Goal: Use online tool/utility: Use online tool/utility

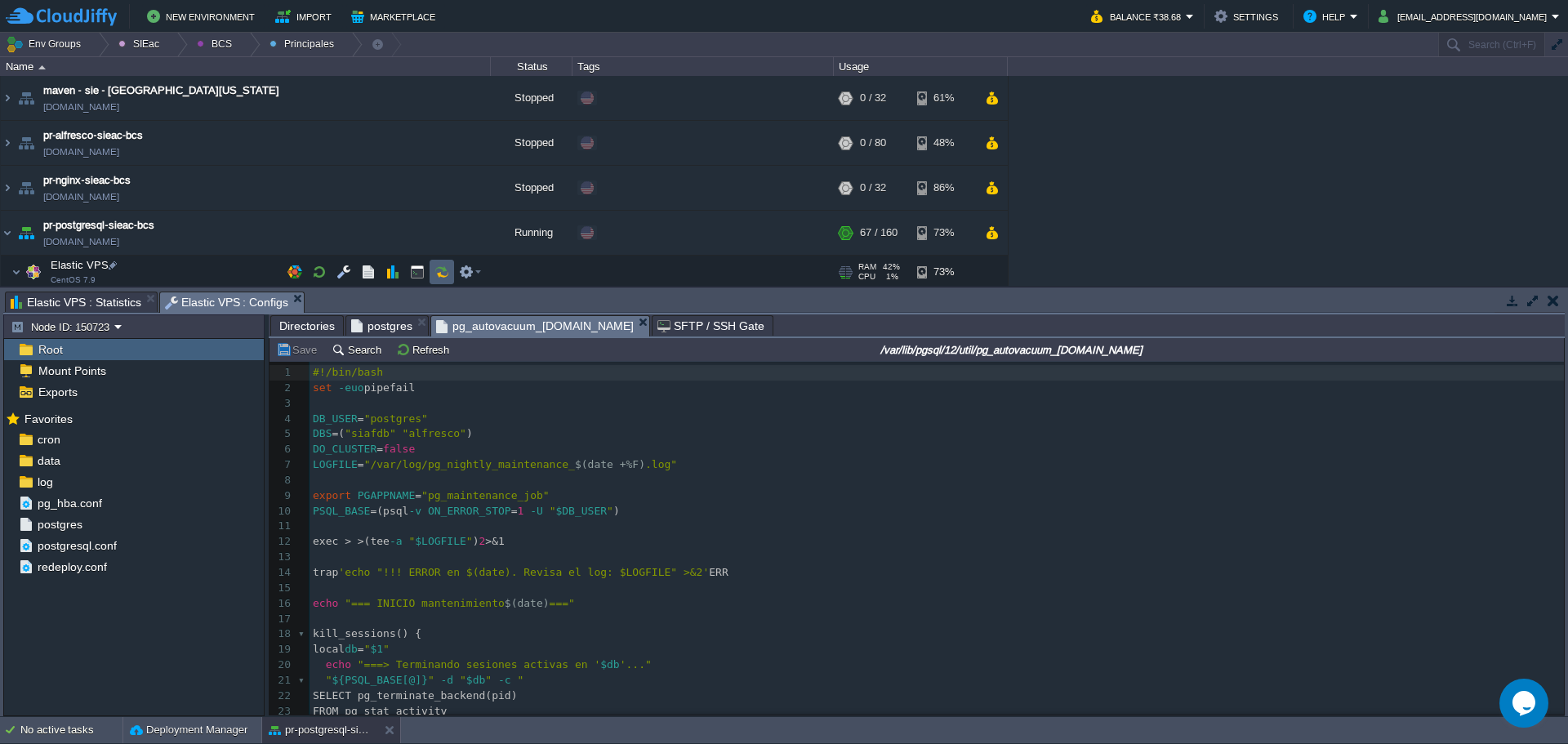
scroll to position [5, 0]
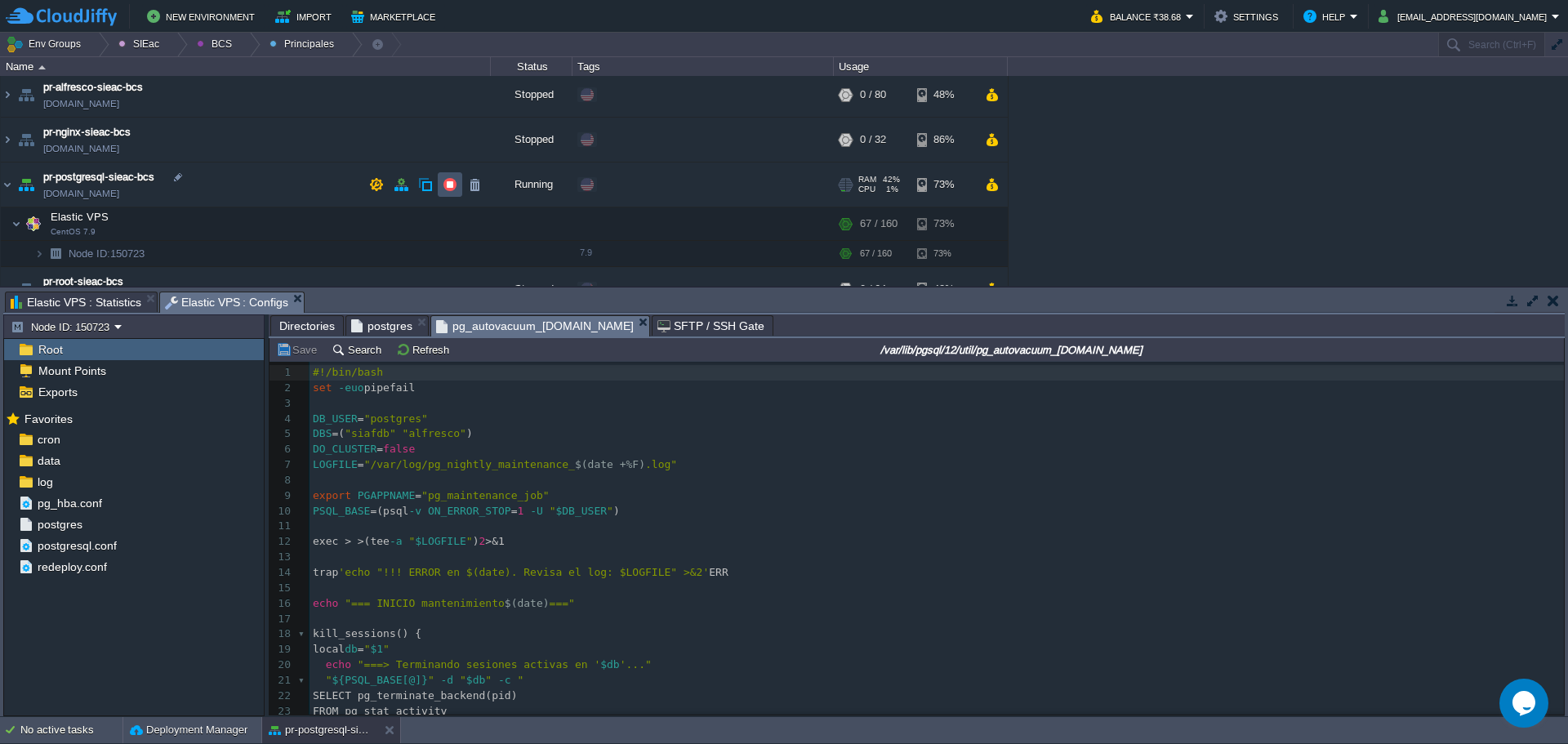
click at [452, 190] on button "button" at bounding box center [450, 184] width 15 height 15
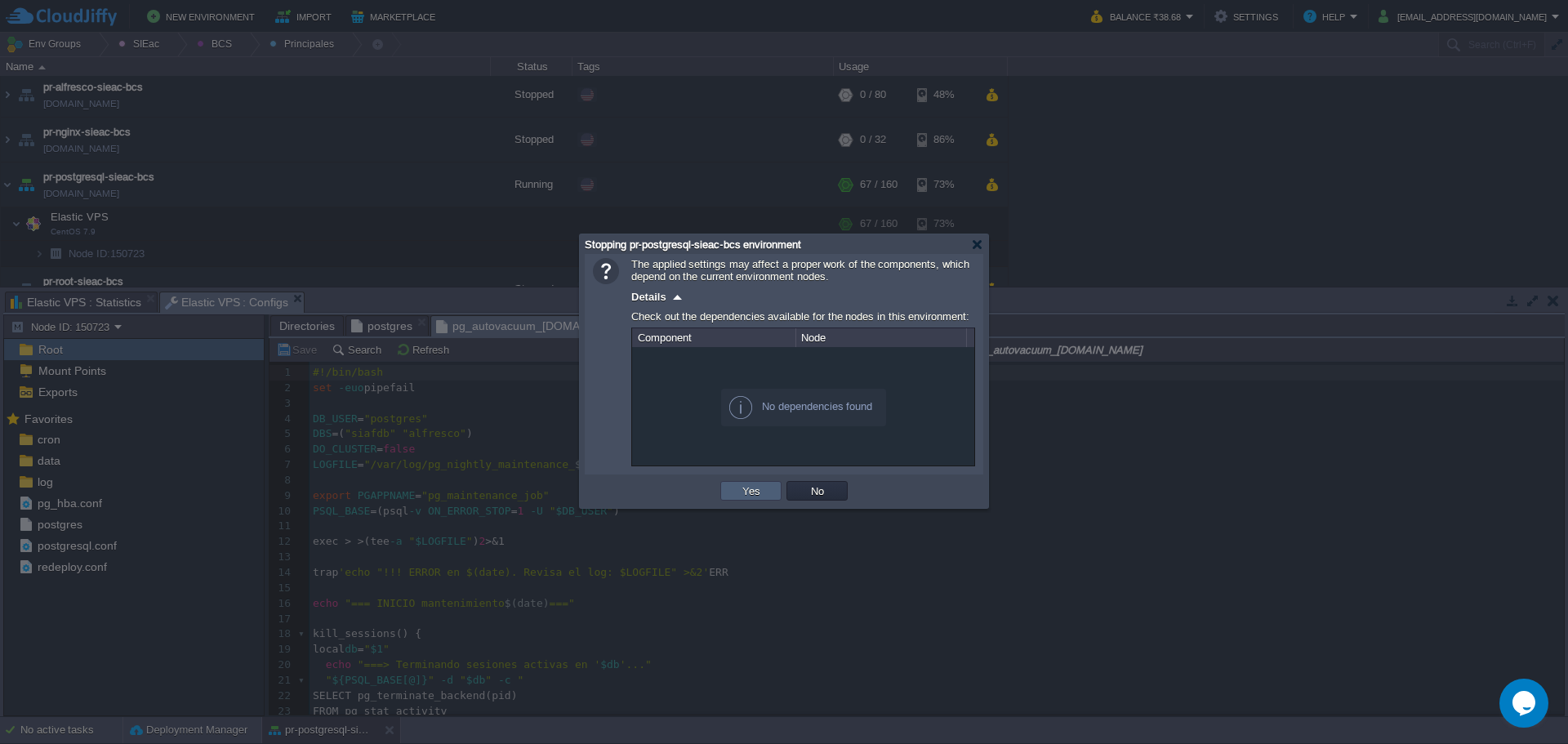
click at [729, 493] on td "Yes" at bounding box center [751, 490] width 61 height 20
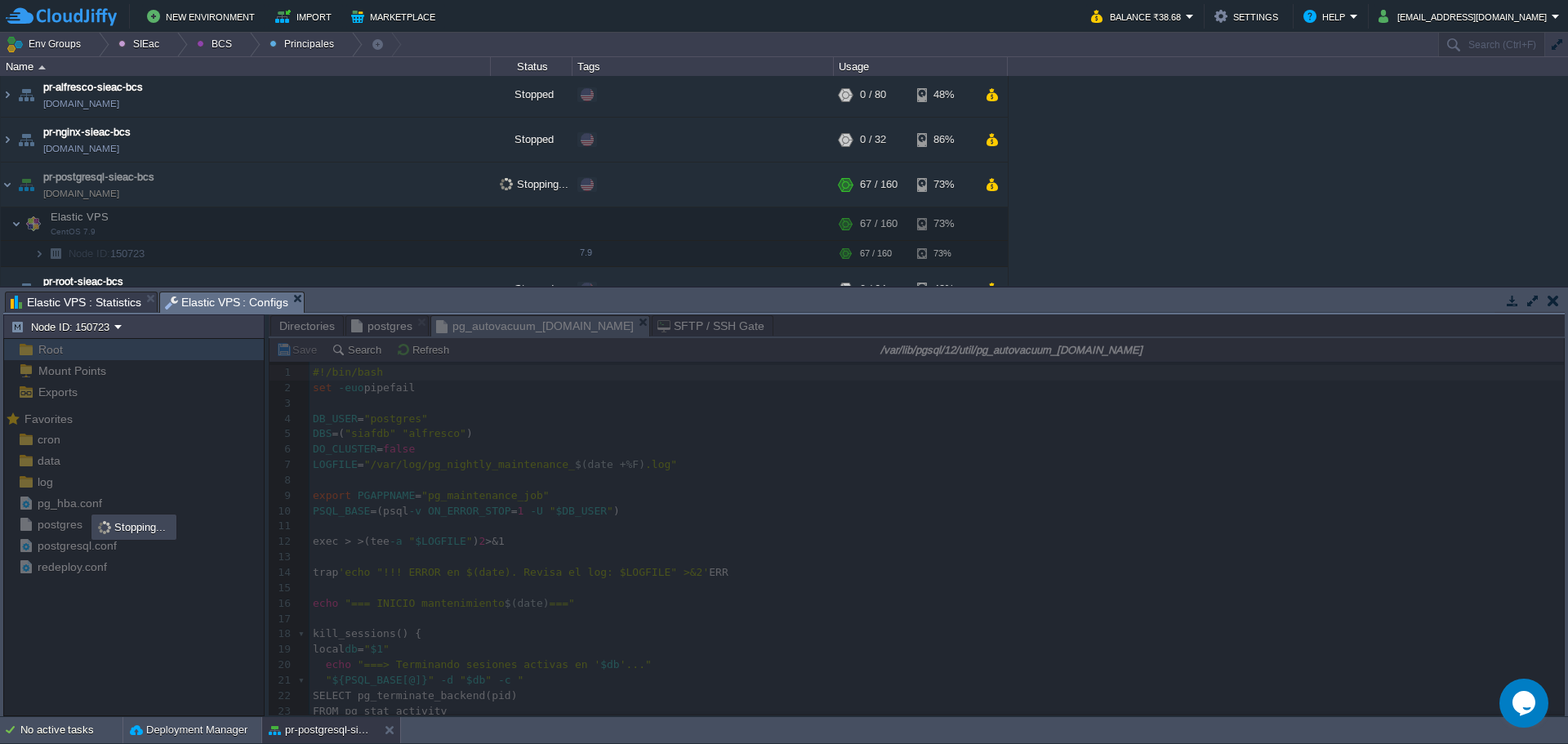
click at [727, 514] on div at bounding box center [917, 514] width 1296 height 400
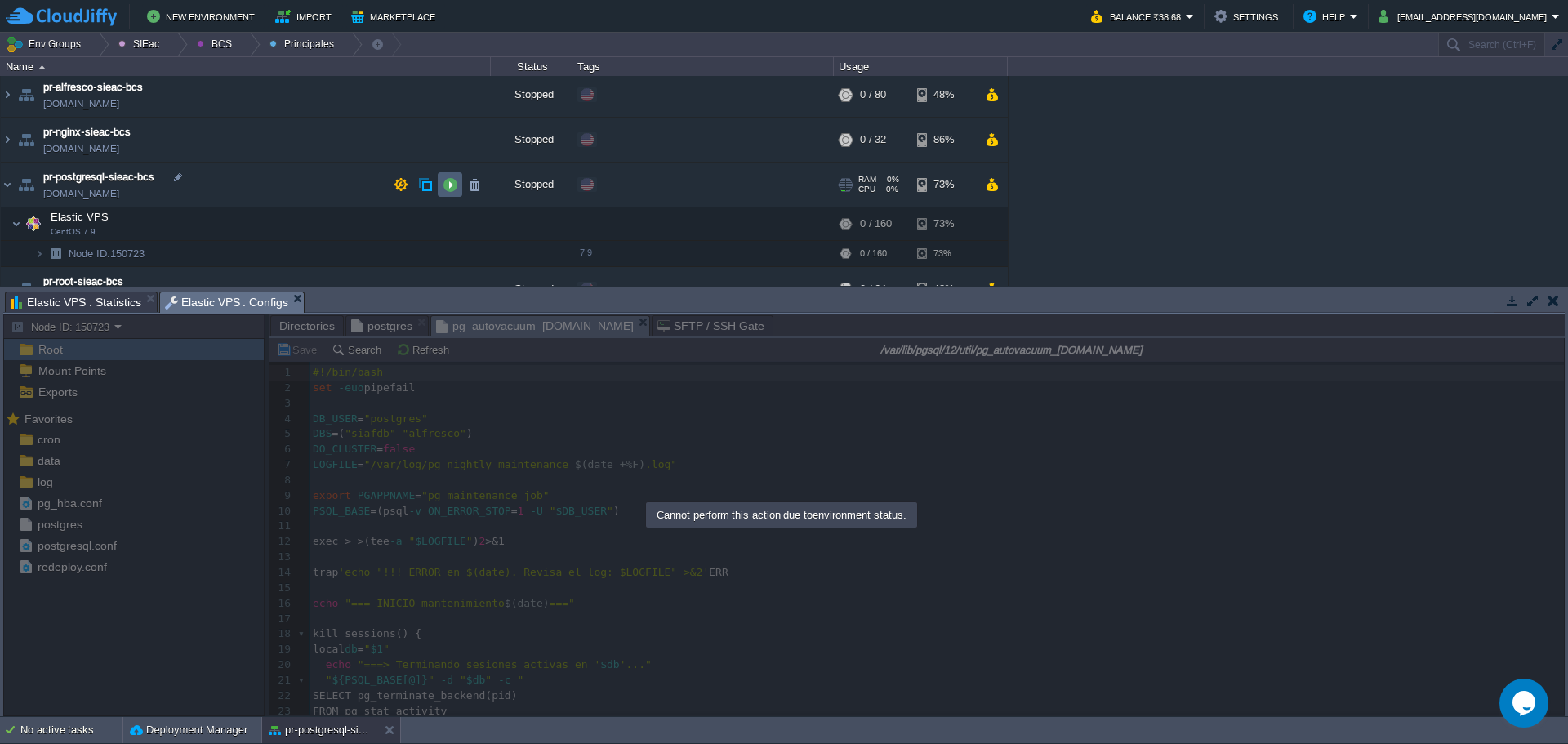
click at [455, 181] on button "button" at bounding box center [450, 184] width 15 height 15
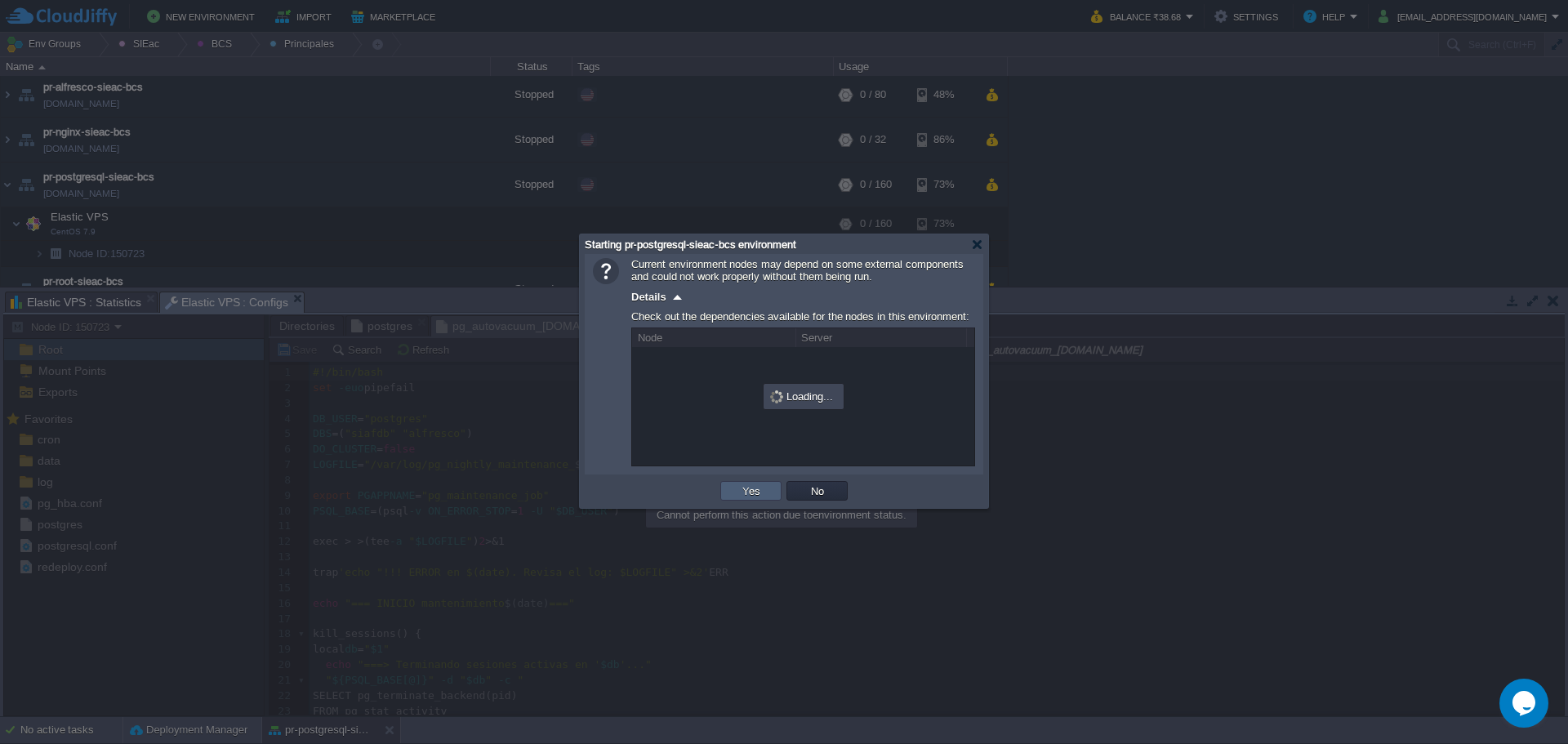
click at [740, 489] on button "Yes" at bounding box center [751, 490] width 28 height 15
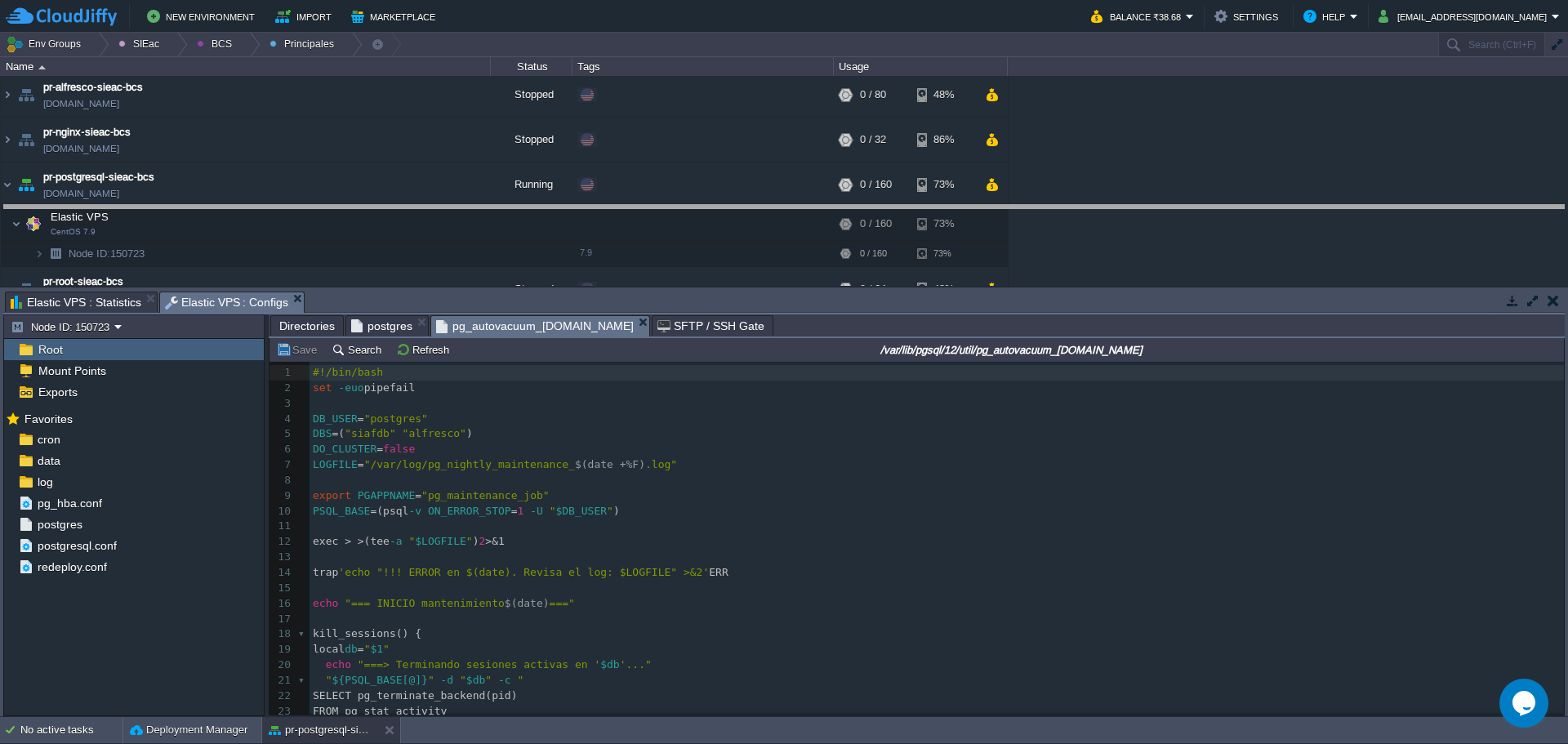
drag, startPoint x: 720, startPoint y: 298, endPoint x: 701, endPoint y: 205, distance: 94.9
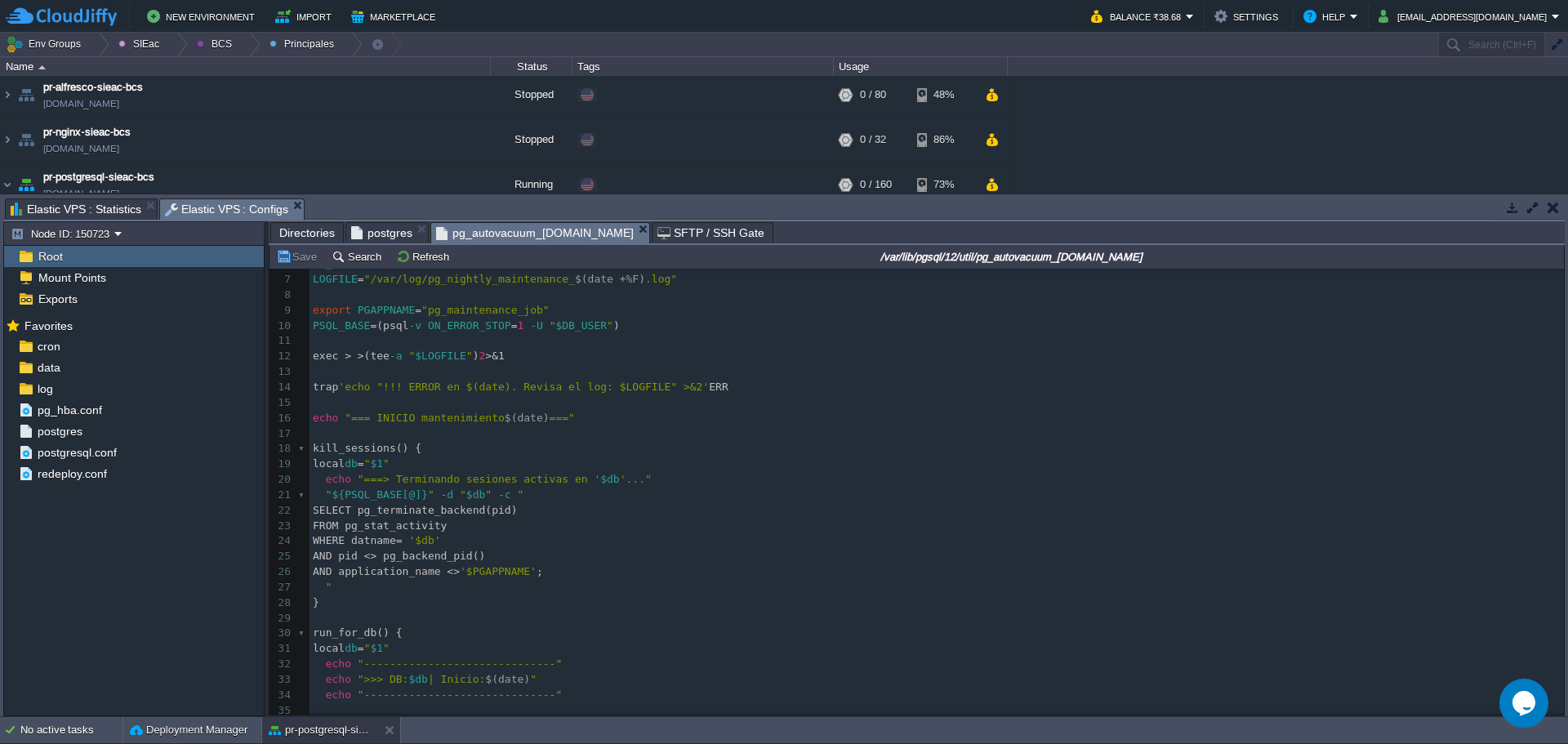
scroll to position [245, 0]
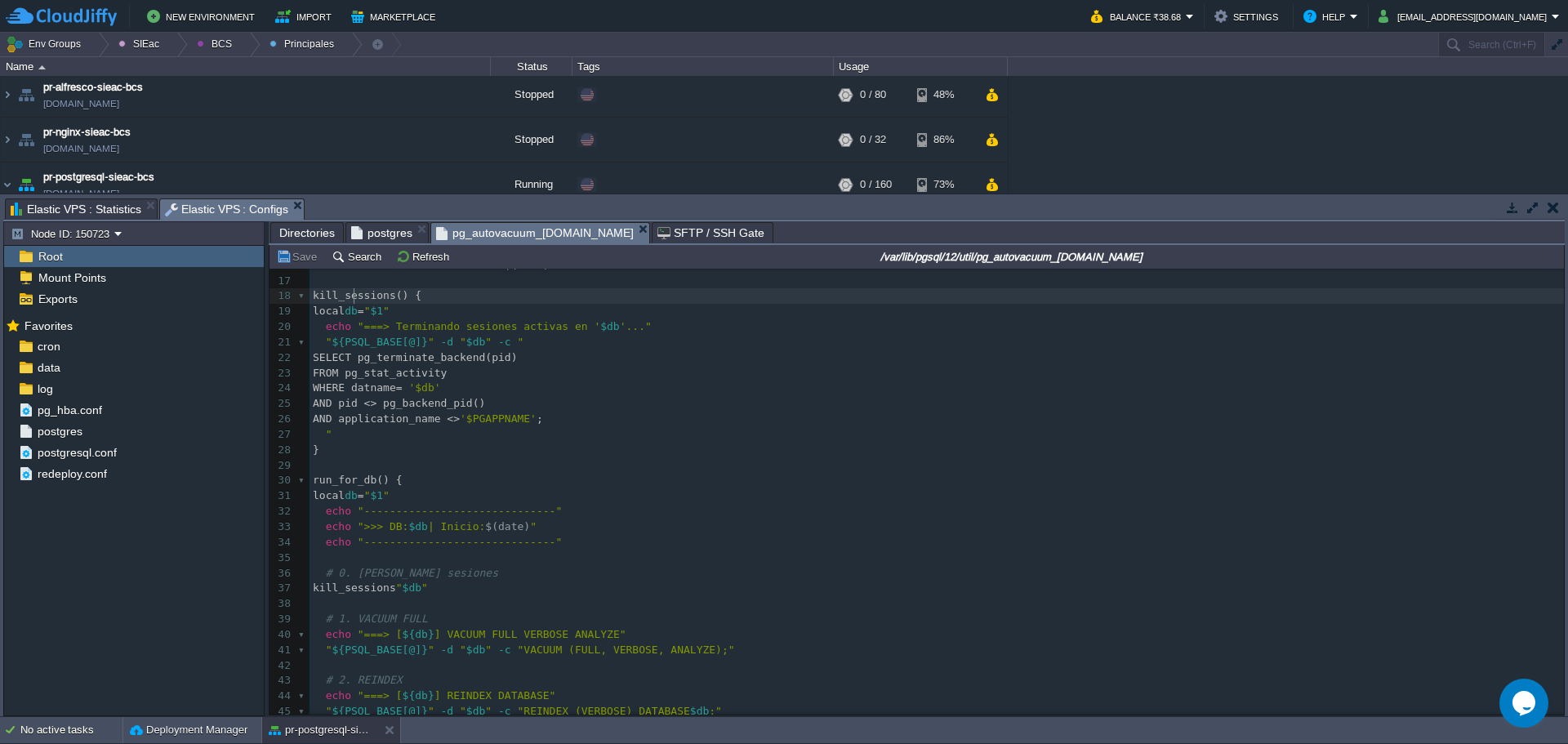
click at [355, 298] on div "65 1 #!/bin/bash 2 set -euo pipefail 3 ​ 4 DB_USER = "postgres" 5 DBS = ( "siaf…" at bounding box center [937, 442] width 1255 height 831
type textarea "kill_sessions"
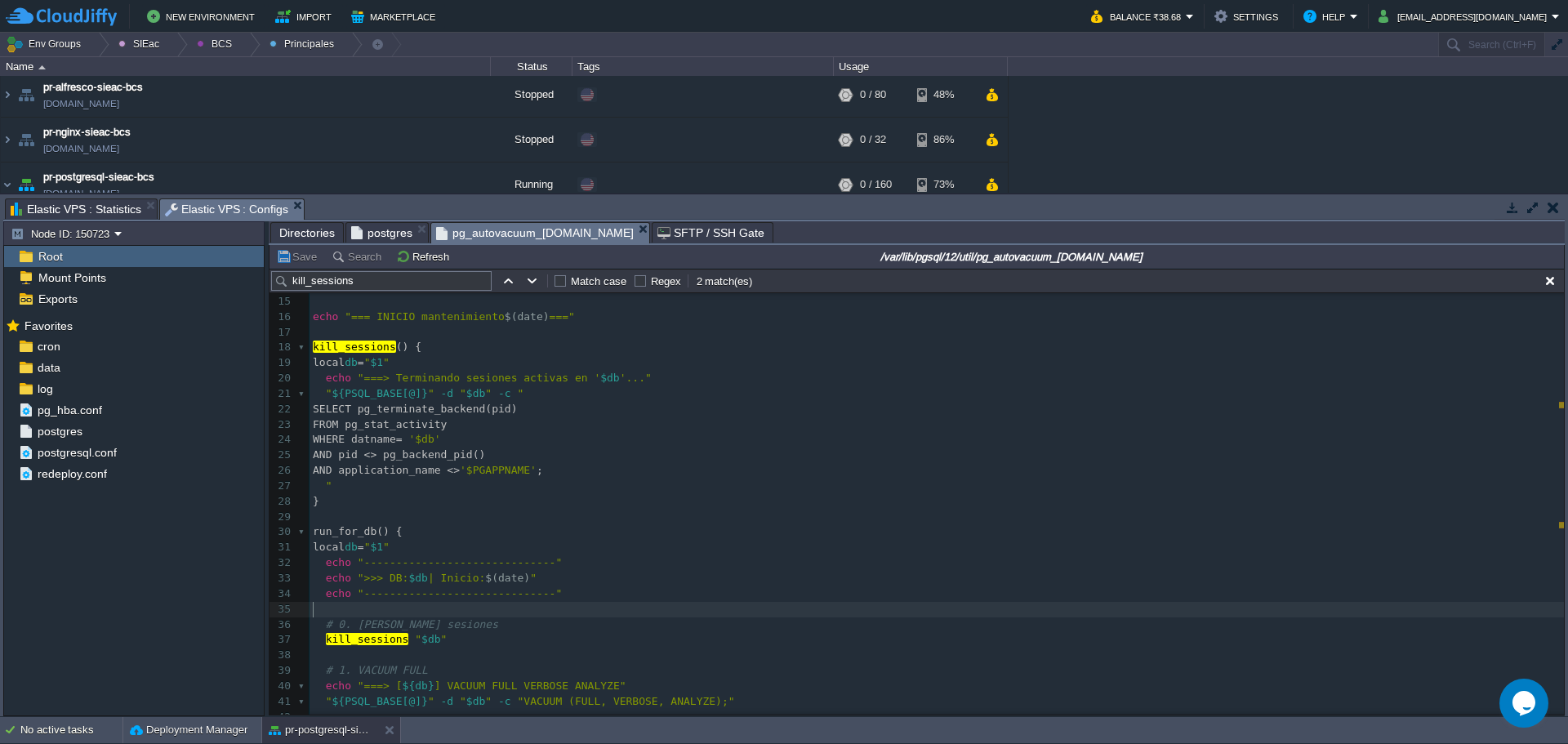
click at [370, 603] on pre "​" at bounding box center [937, 609] width 1255 height 15
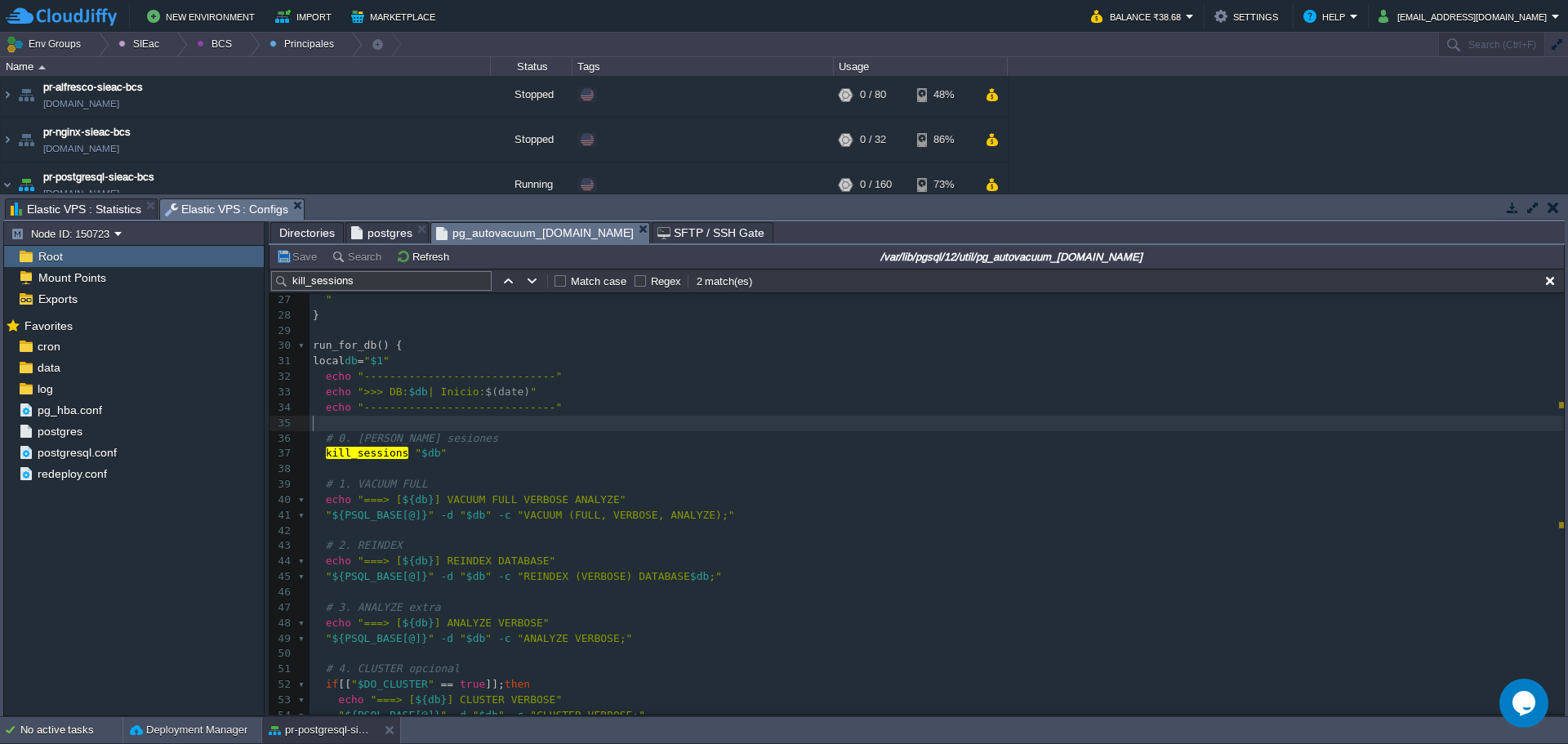
scroll to position [381, 0]
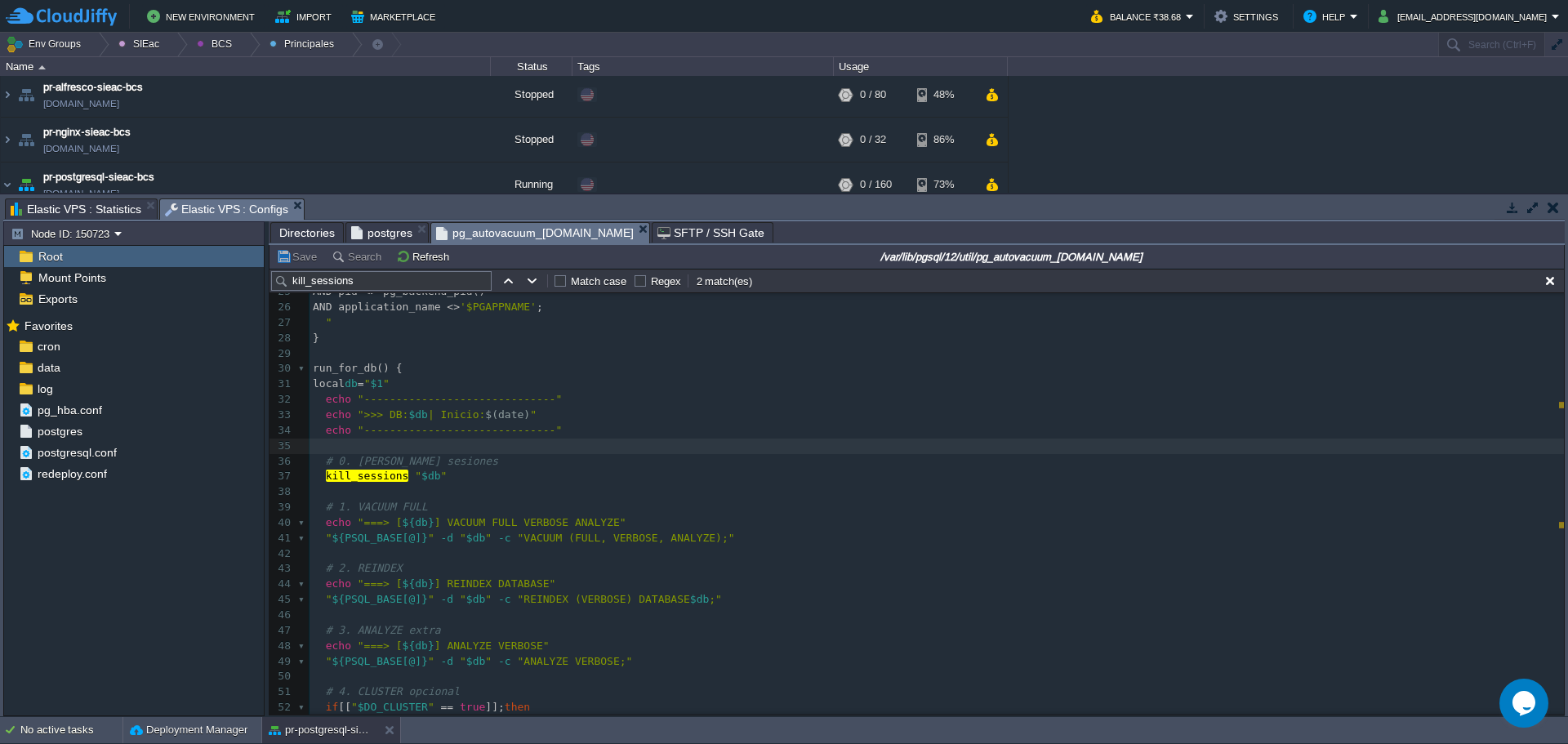
click at [467, 483] on pre "kill_sessions " $db "" at bounding box center [937, 475] width 1255 height 15
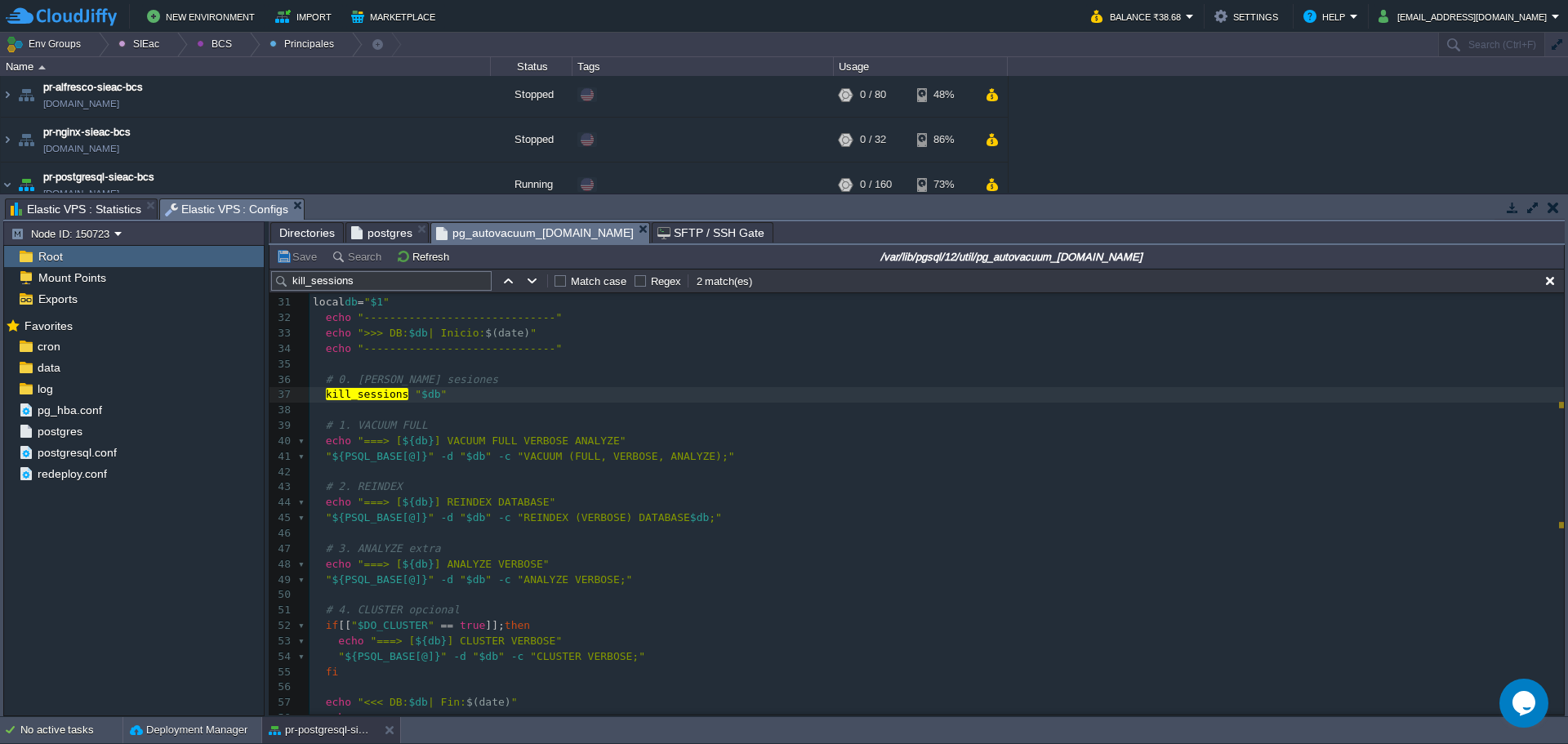
scroll to position [585, 0]
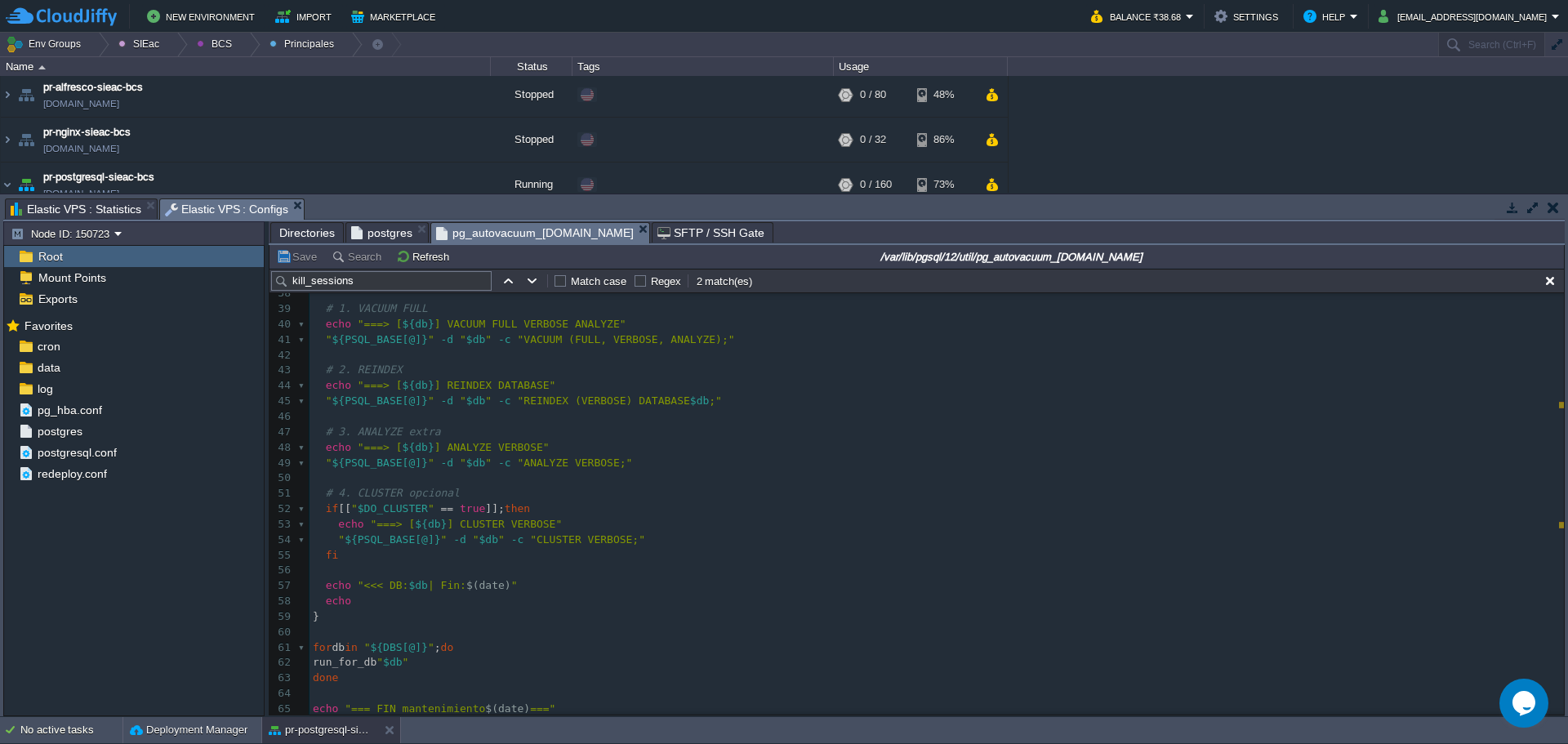
click at [350, 659] on div "x 1 #!/bin/bash 2 set -euo pipefail 3 ​ 4 DB_USER = "postgres" 5 DBS = ( "siafd…" at bounding box center [937, 217] width 1255 height 1000
type textarea "run_for_db"
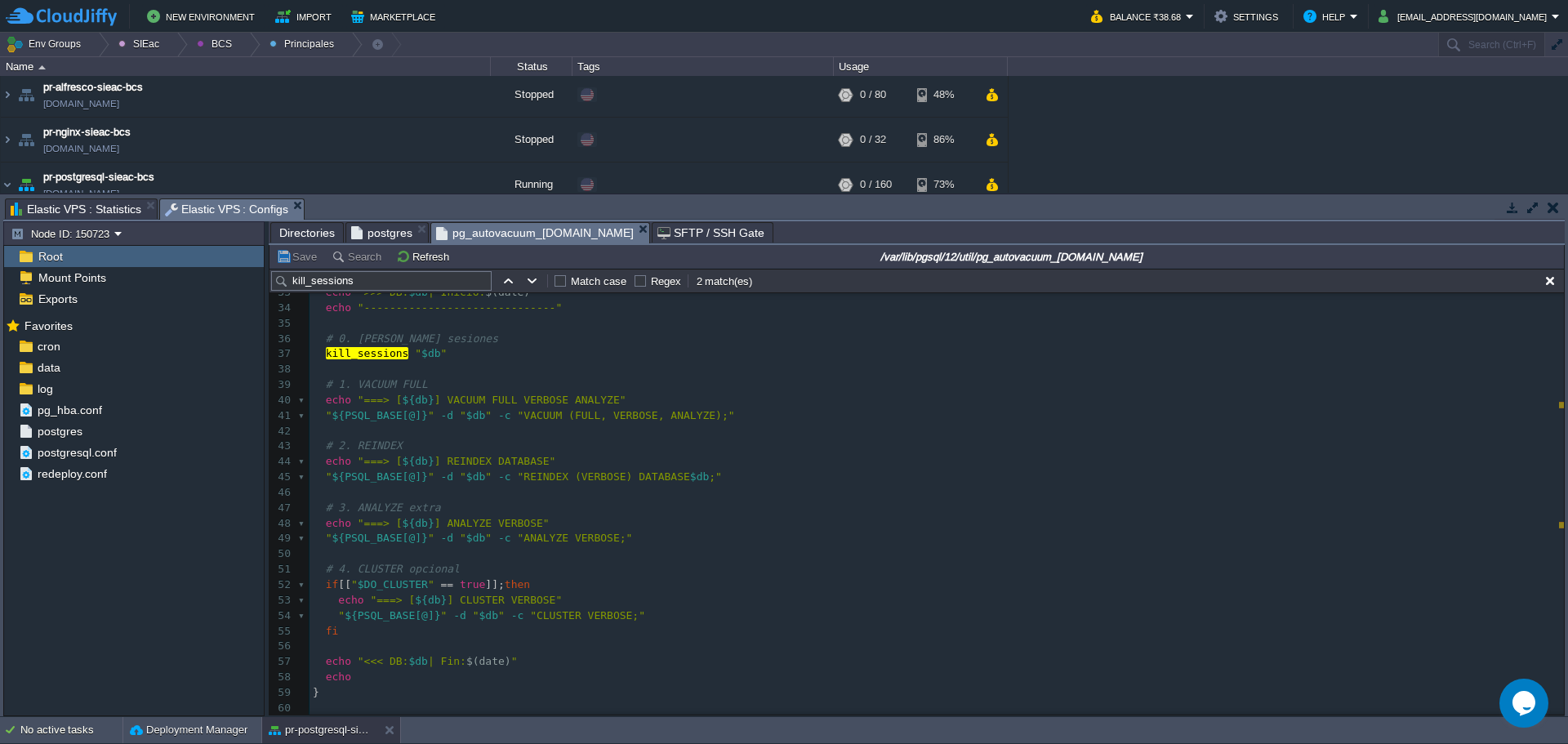
scroll to position [0, 0]
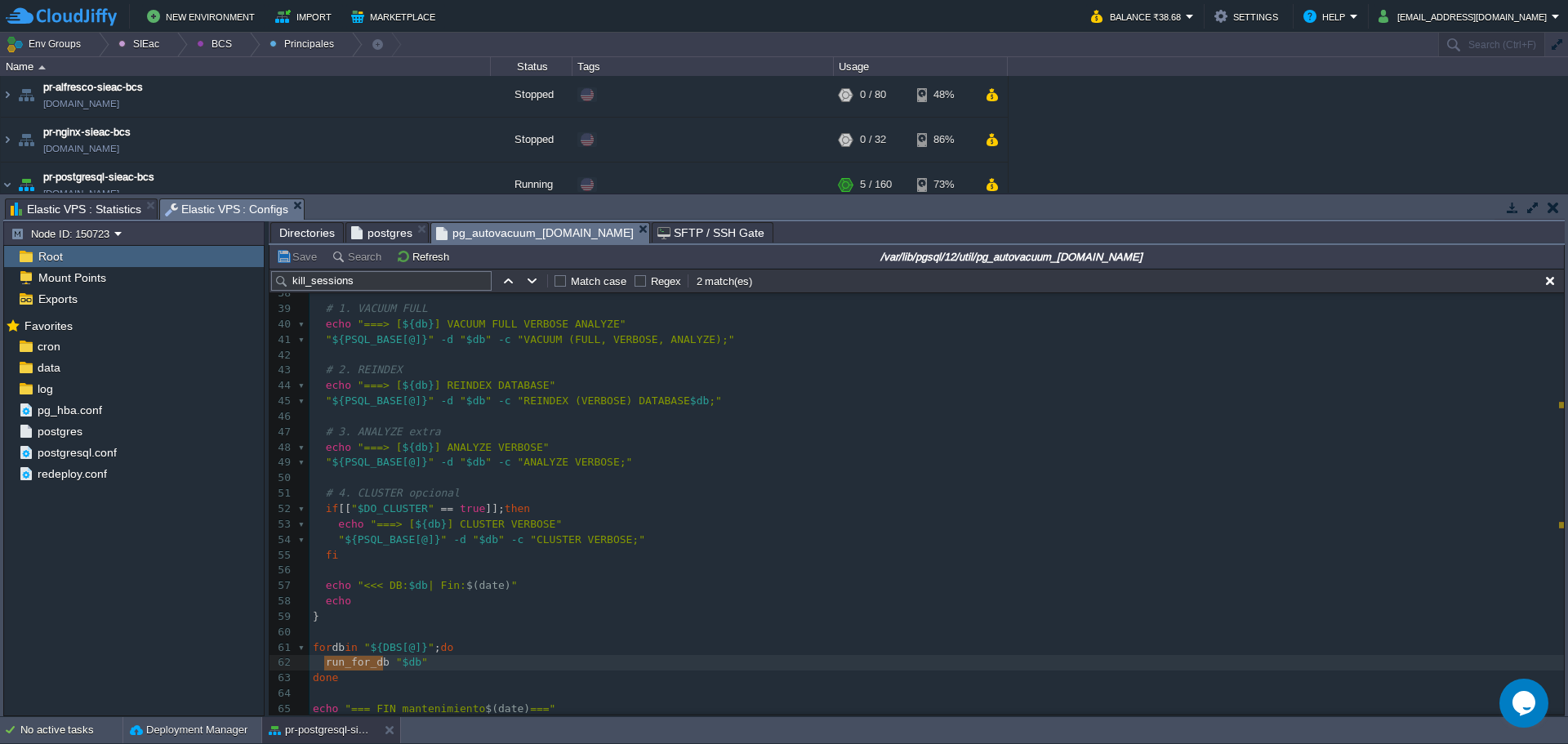
click at [588, 642] on pre "for db in " ${DBS[@]} " ; do" at bounding box center [937, 647] width 1255 height 15
click at [508, 520] on span "] CLUSTER VERBOSE"" at bounding box center [504, 523] width 115 height 12
type textarea "echo "===> [${db}] CLUSTER VERBOSE""
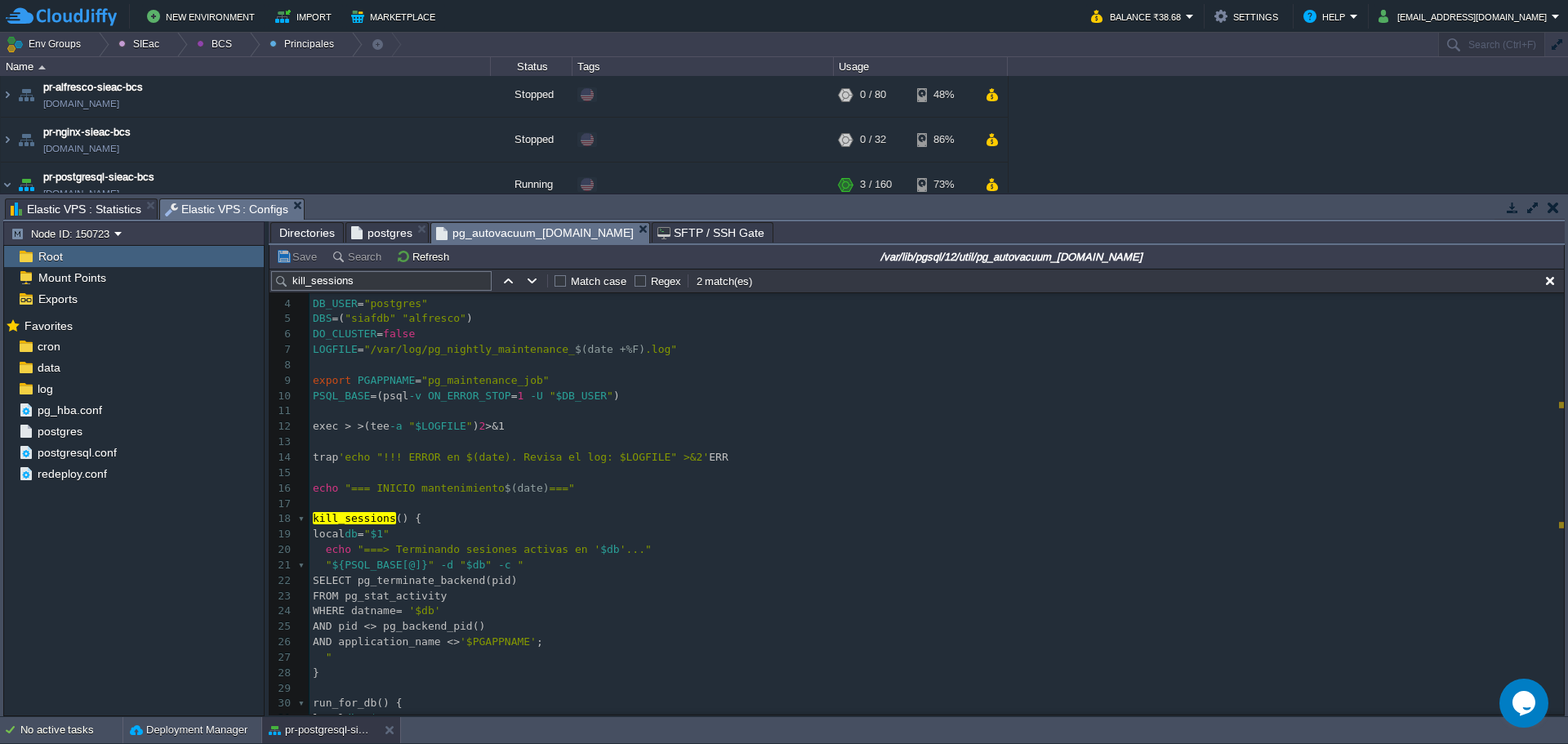
scroll to position [1, 0]
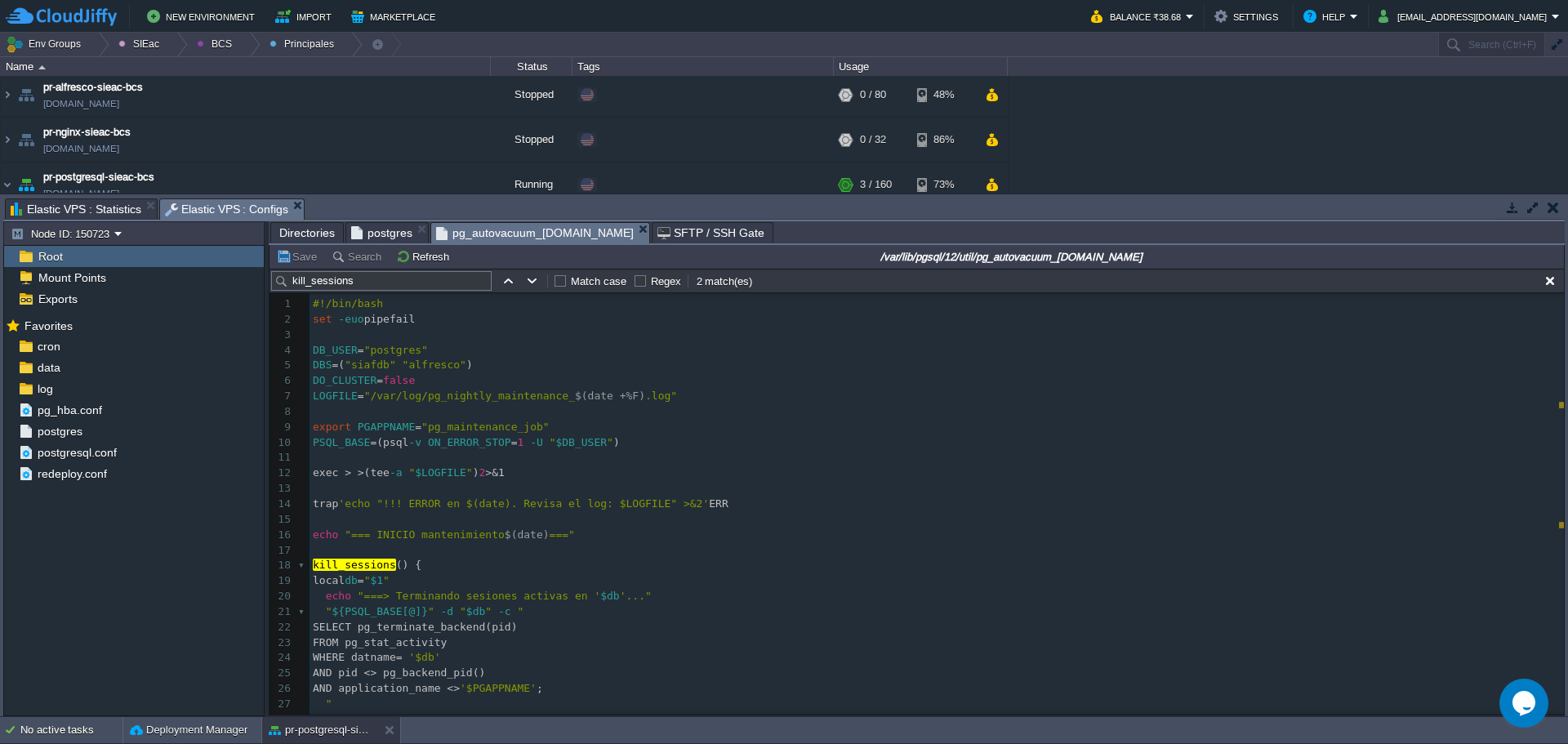
click at [309, 378] on div "x 1 #!/bin/bash 2 set -euo pipefail 3 ​ 4 DB_USER = "postgres" 5 DBS = ( "siafd…" at bounding box center [929, 515] width 1319 height 446
click at [342, 388] on div "x 1 #!/bin/bash 2 set -euo pipefail 3 ​ 4 DB_USER = "postgres" 5 DBS = ( "siafd…" at bounding box center [937, 580] width 1255 height 569
type textarea "DO_CLUSTER"
type input "DO_CLUSTER"
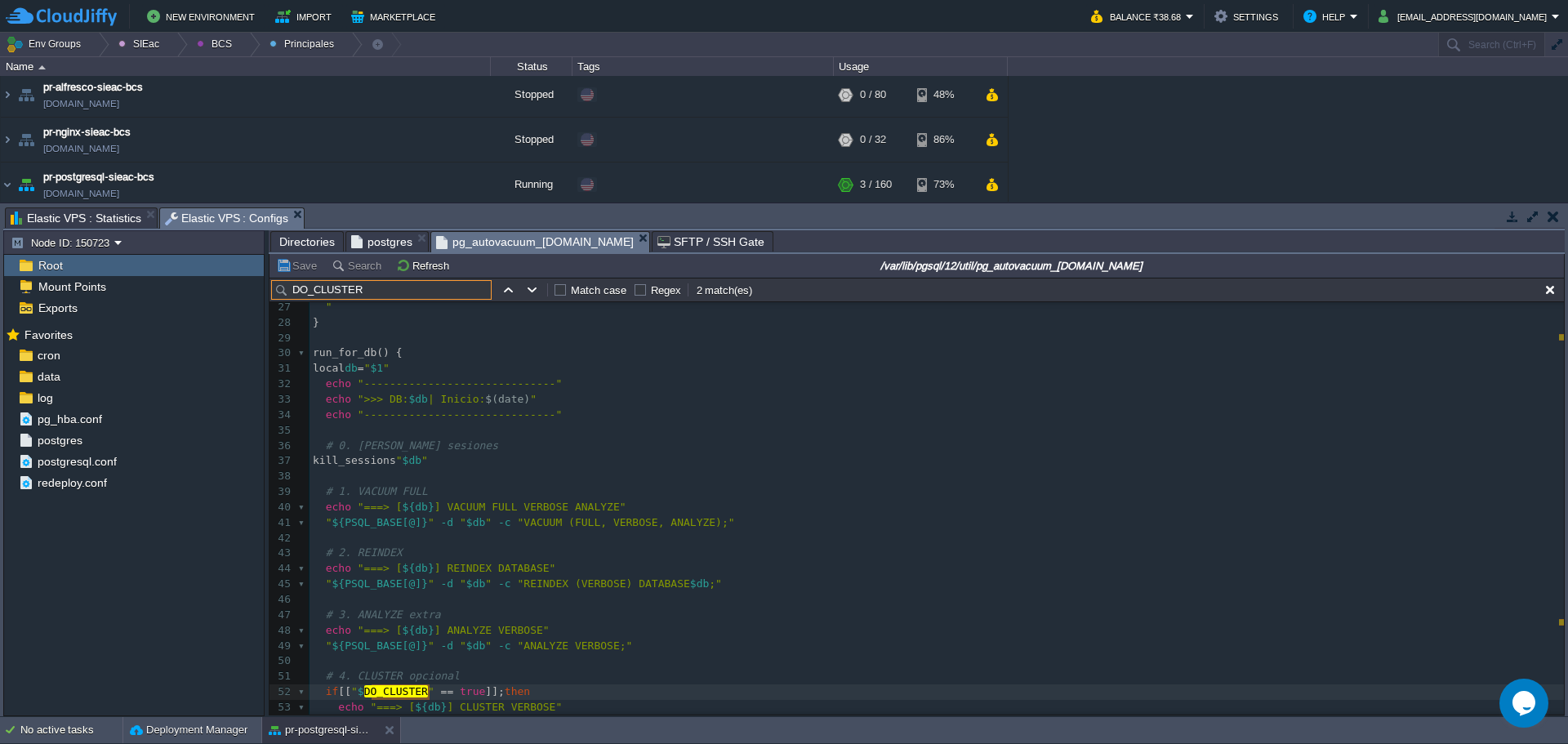
scroll to position [594, 0]
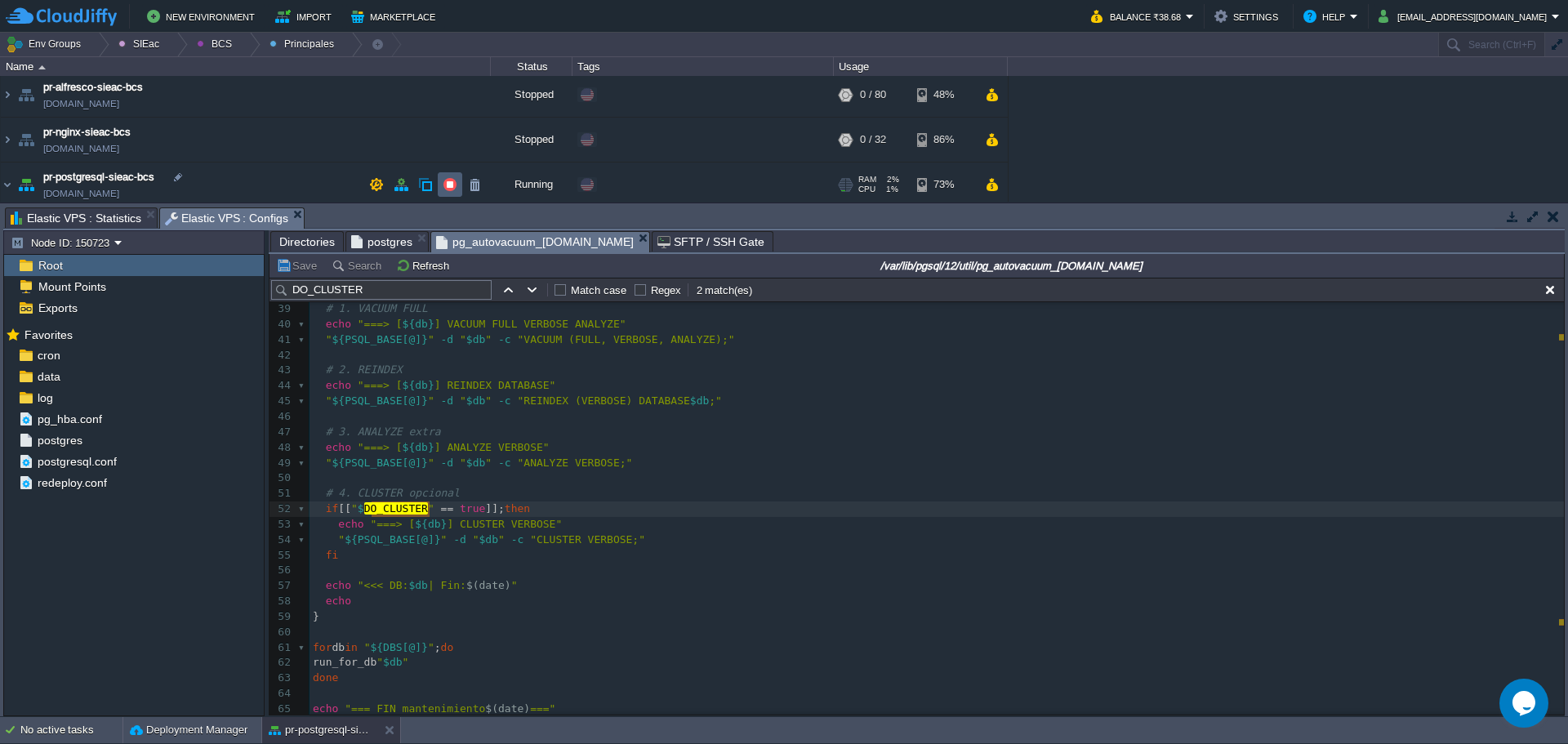
click at [441, 188] on td at bounding box center [451, 185] width 25 height 25
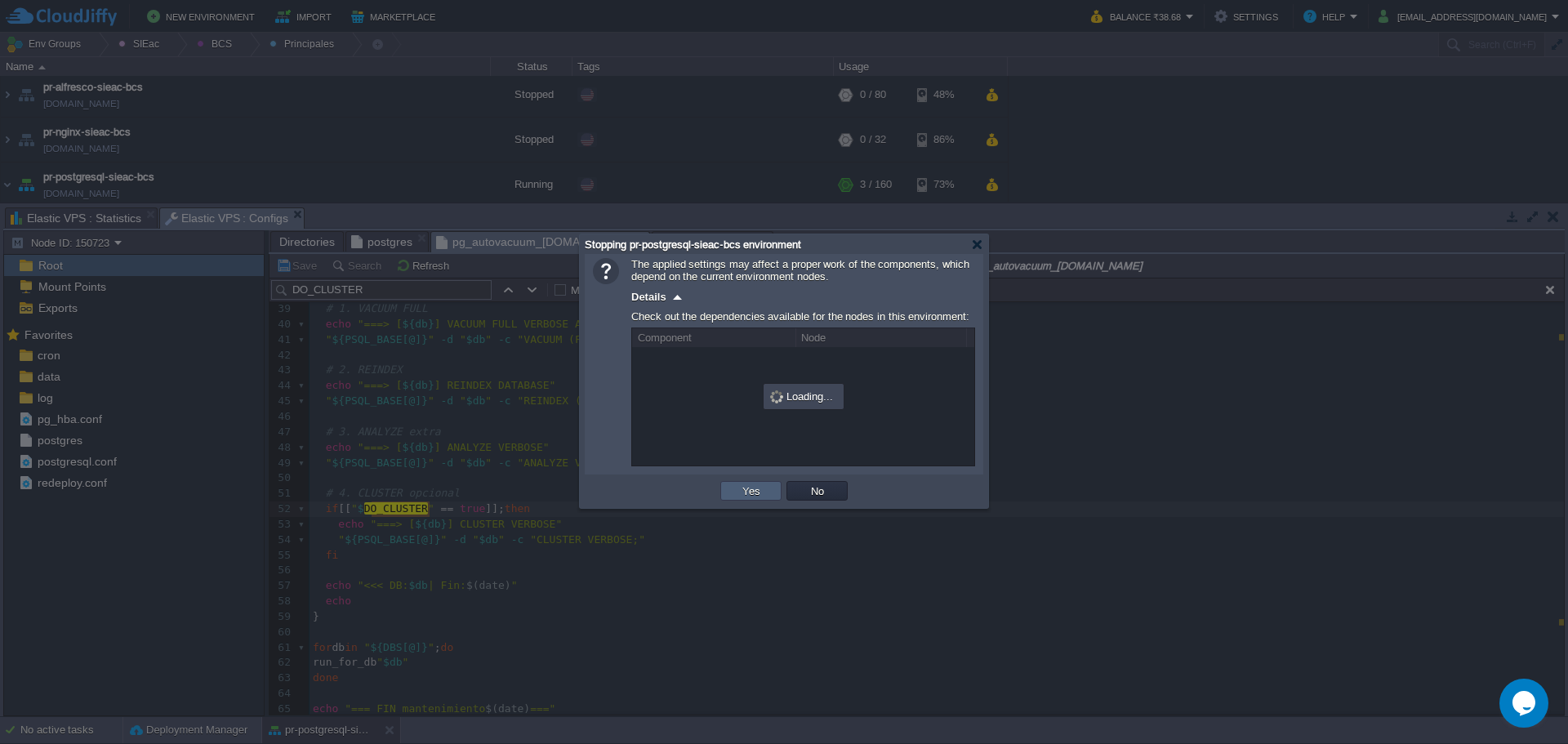
click at [755, 491] on button "Yes" at bounding box center [751, 490] width 28 height 15
